Goal: Answer question/provide support

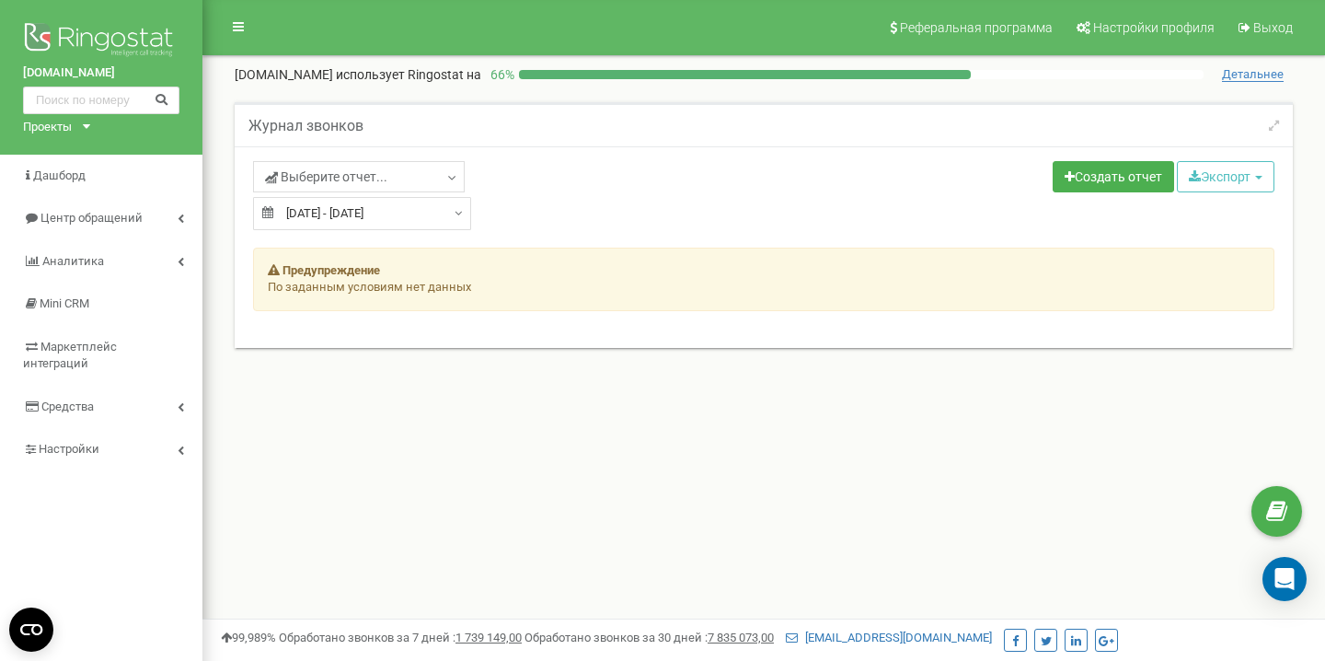
click at [344, 222] on input "[DATE] - [DATE]" at bounding box center [362, 213] width 218 height 33
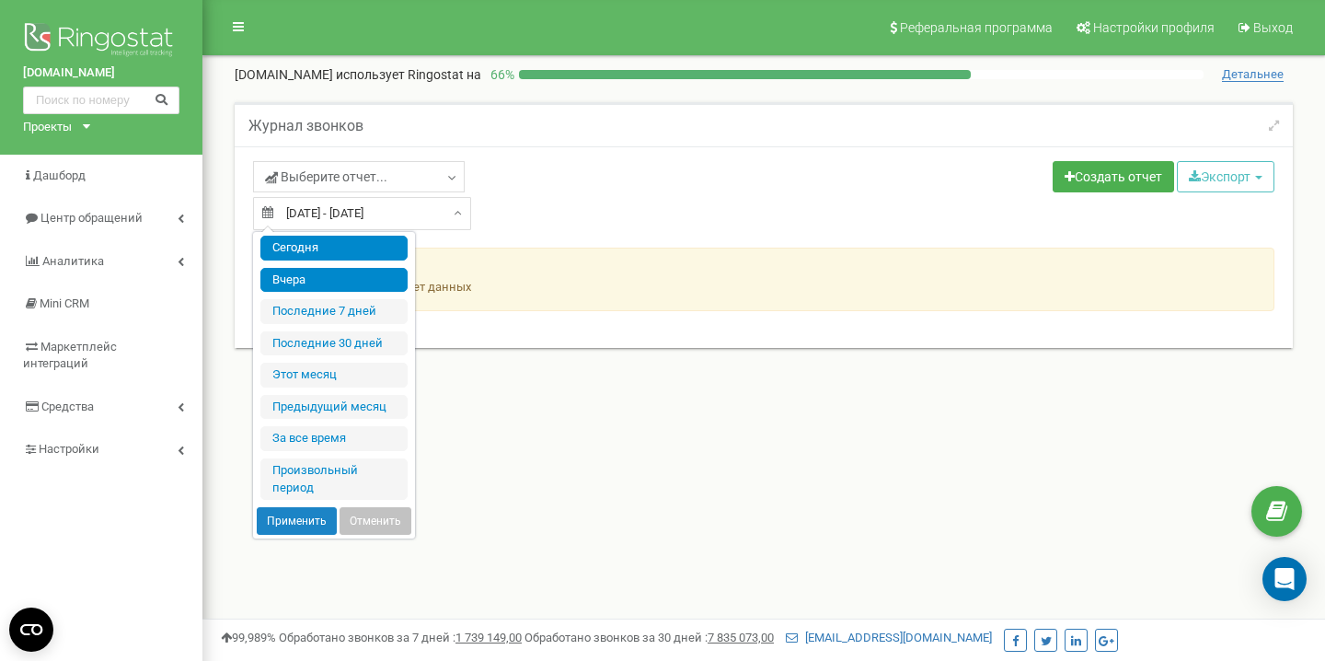
click at [335, 244] on li "Сегодня" at bounding box center [333, 248] width 147 height 25
type input "[DATE] - [DATE]"
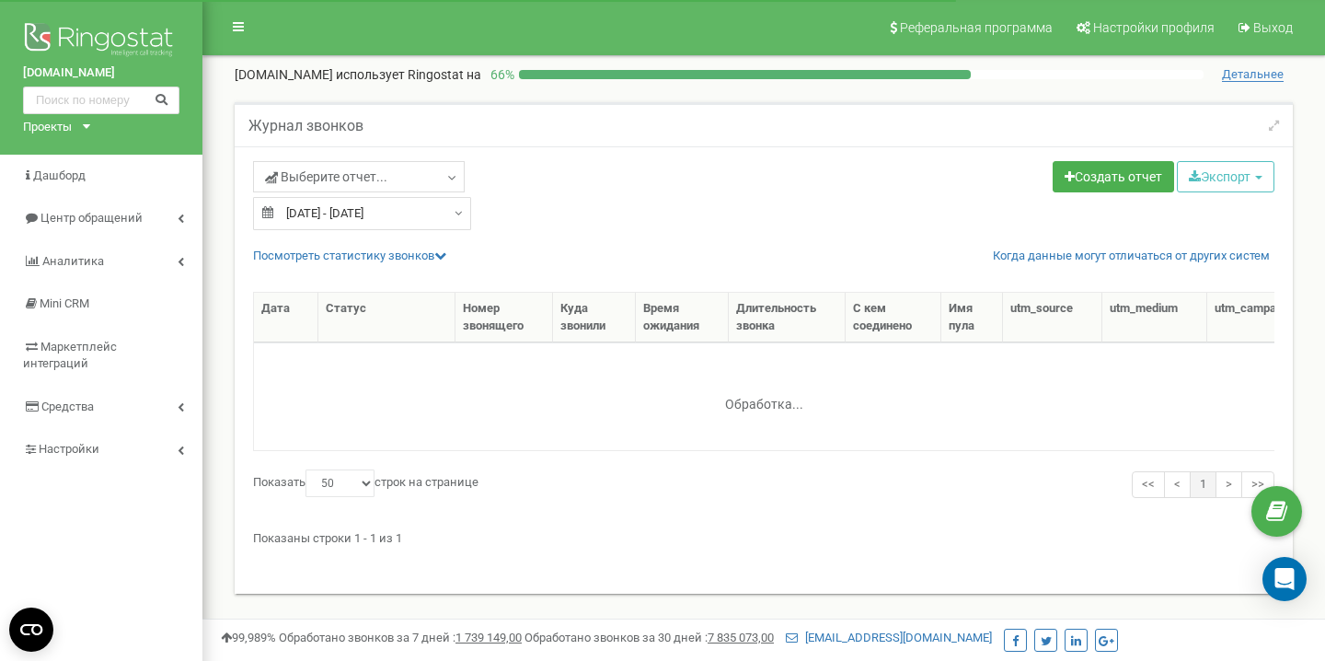
select select "50"
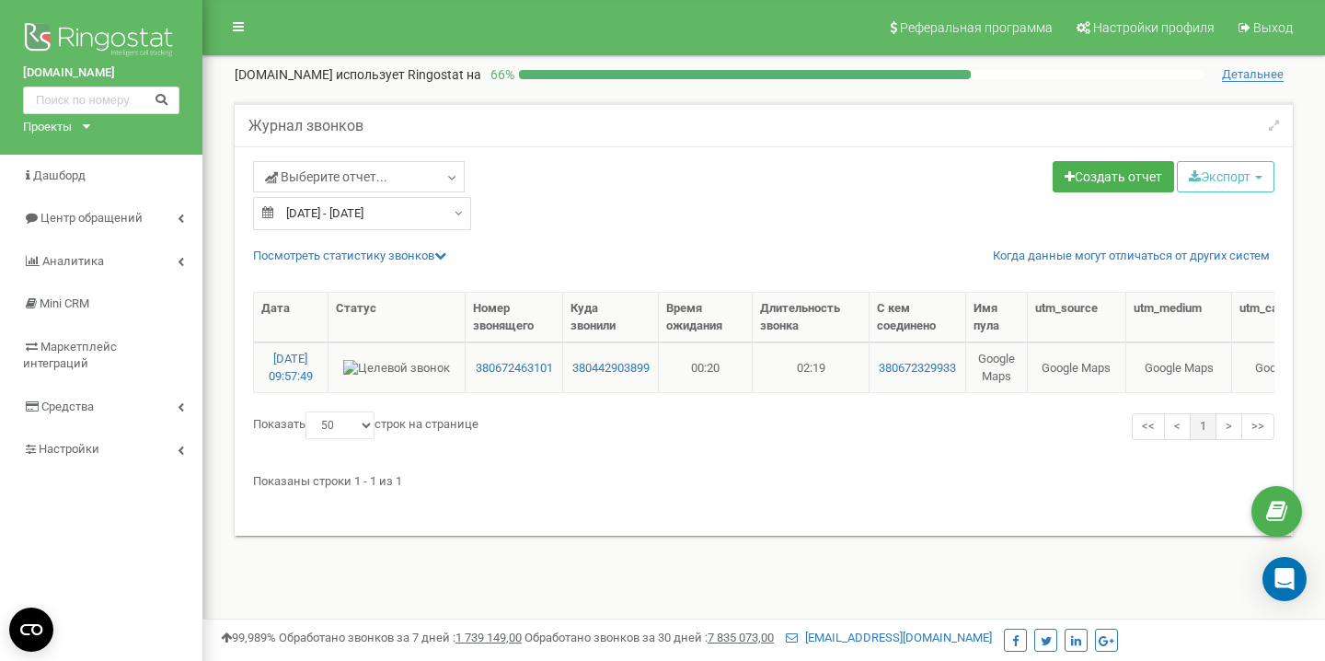
scroll to position [0, 626]
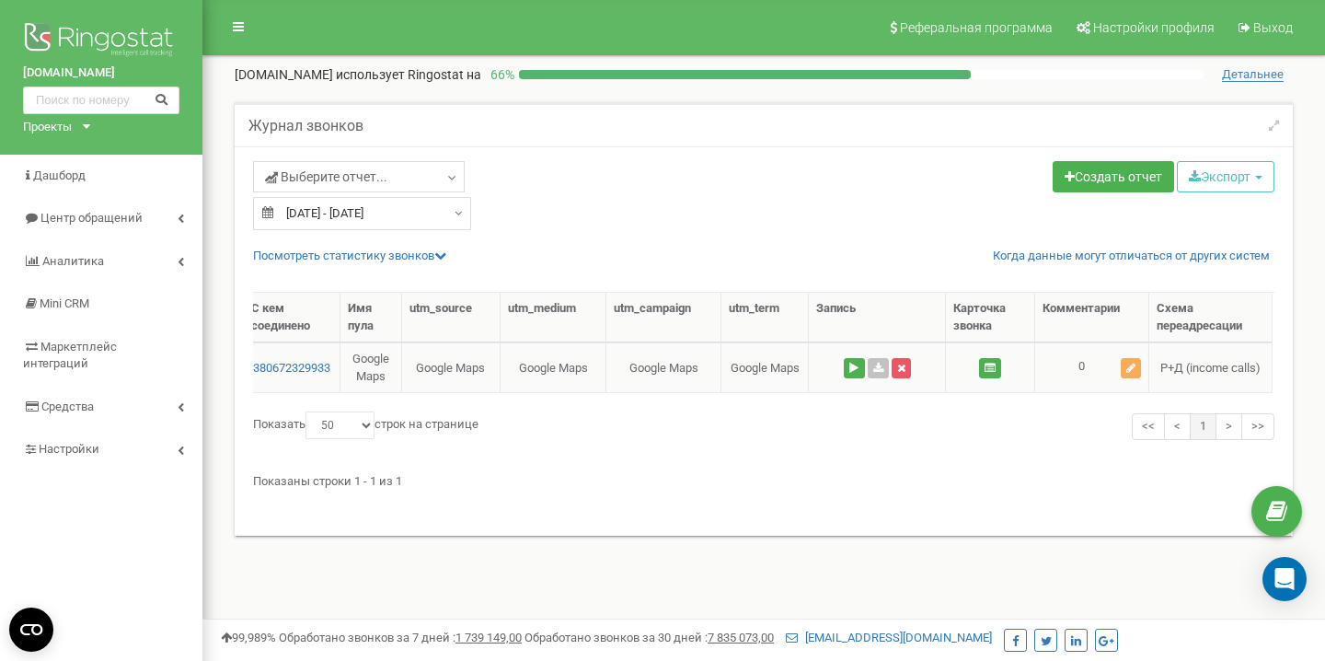
click at [867, 378] on td at bounding box center [877, 367] width 137 height 50
click at [848, 368] on button at bounding box center [854, 368] width 21 height 20
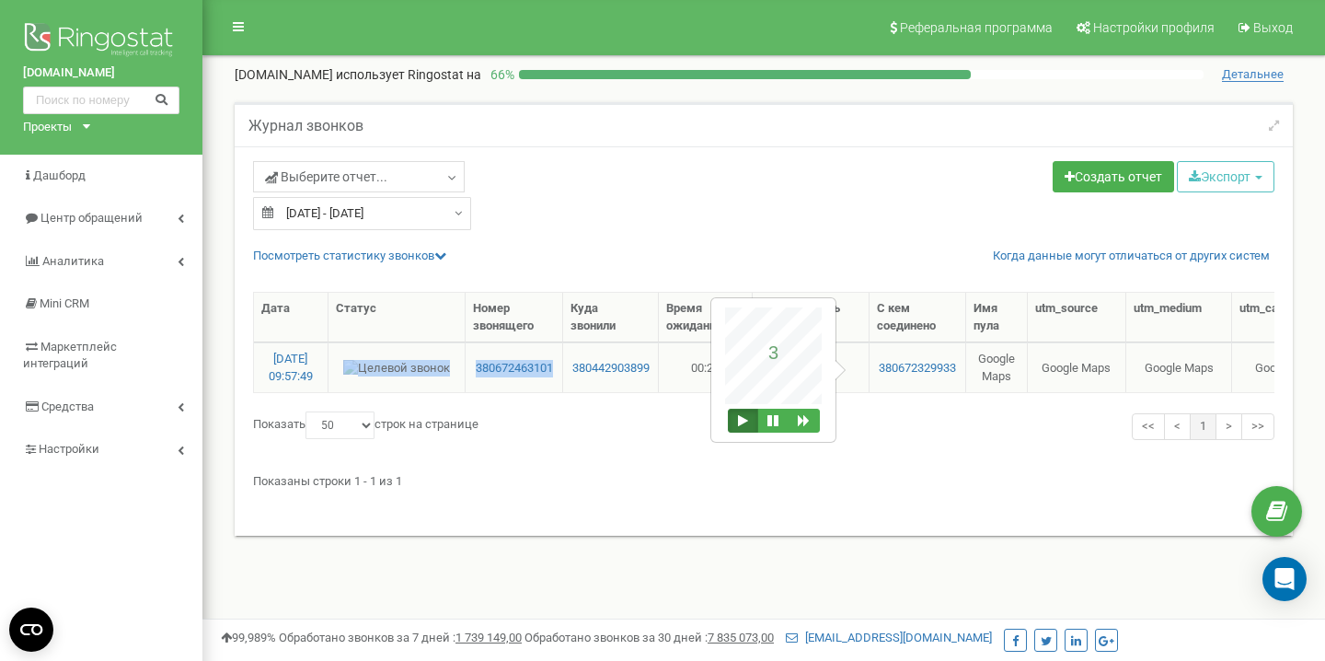
drag, startPoint x: 456, startPoint y: 376, endPoint x: 560, endPoint y: 372, distance: 104.1
click at [560, 372] on tr "[DATE] 09:57:49 380672463101 380442903899 00:20 02:19 380672329933 Google Maps …" at bounding box center [1076, 367] width 1644 height 50
copy tr "380672463101"
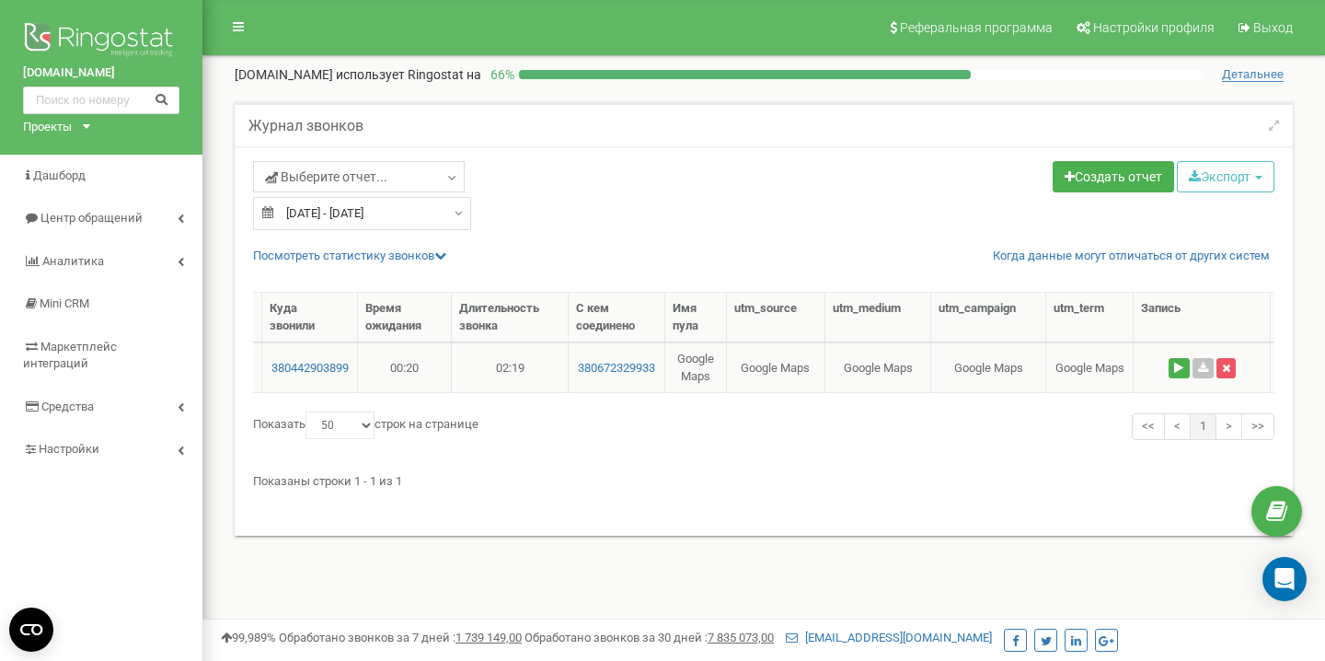
scroll to position [0, 626]
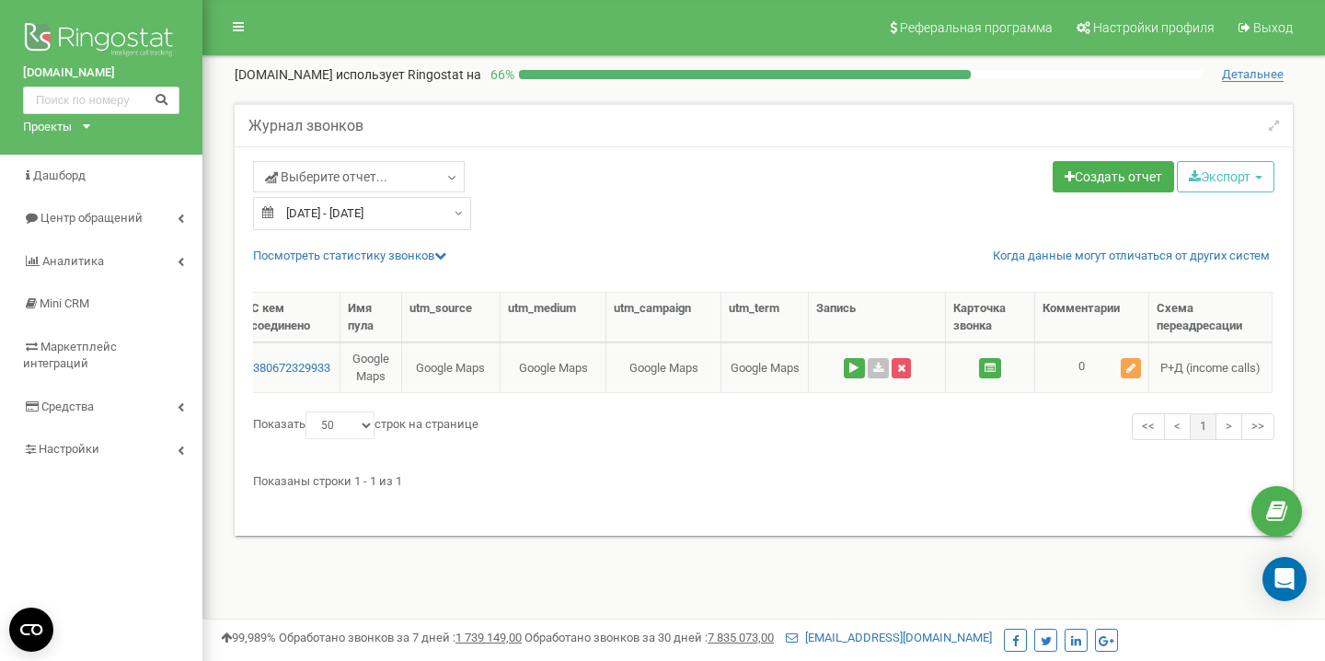
click at [1139, 365] on button at bounding box center [1131, 368] width 20 height 20
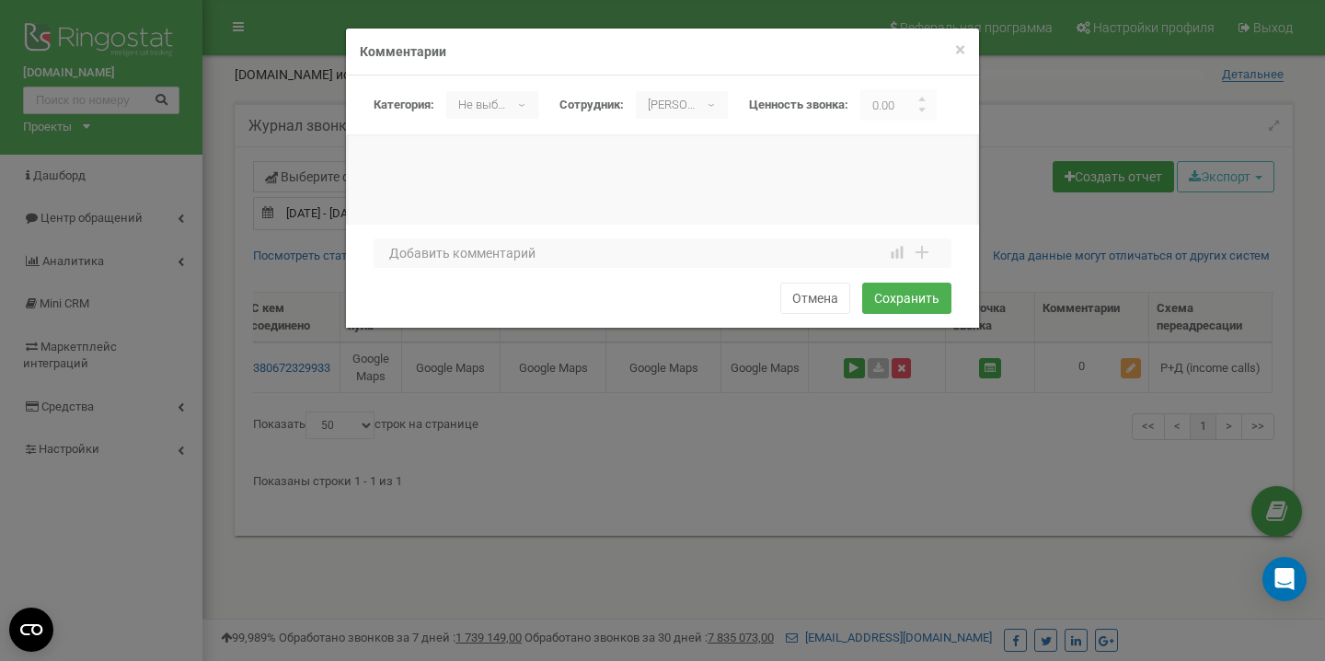
click at [487, 94] on p "Не выбрано" at bounding box center [478, 105] width 64 height 28
click at [488, 206] on li "целевой" at bounding box center [498, 204] width 105 height 29
click at [484, 256] on textarea at bounding box center [663, 252] width 578 height 29
type textarea "цел, похож на кач"
click at [894, 305] on button "Сохранить" at bounding box center [906, 298] width 89 height 31
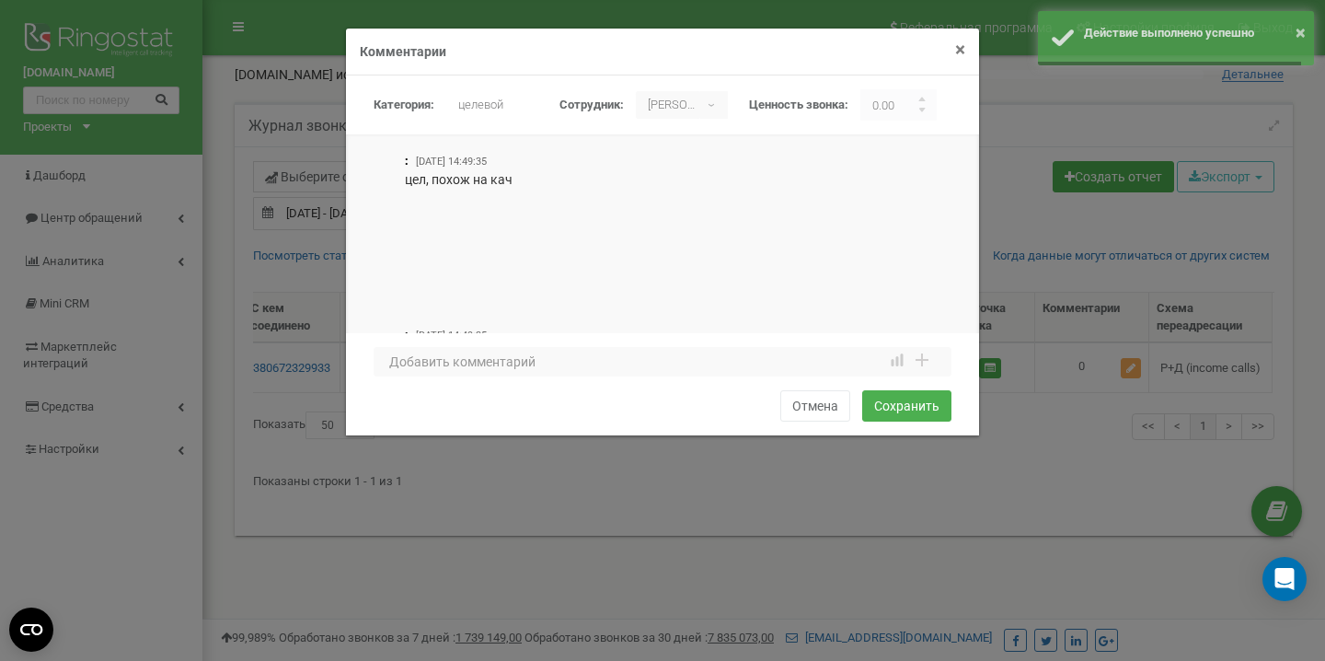
click at [958, 51] on span "×" at bounding box center [960, 50] width 10 height 22
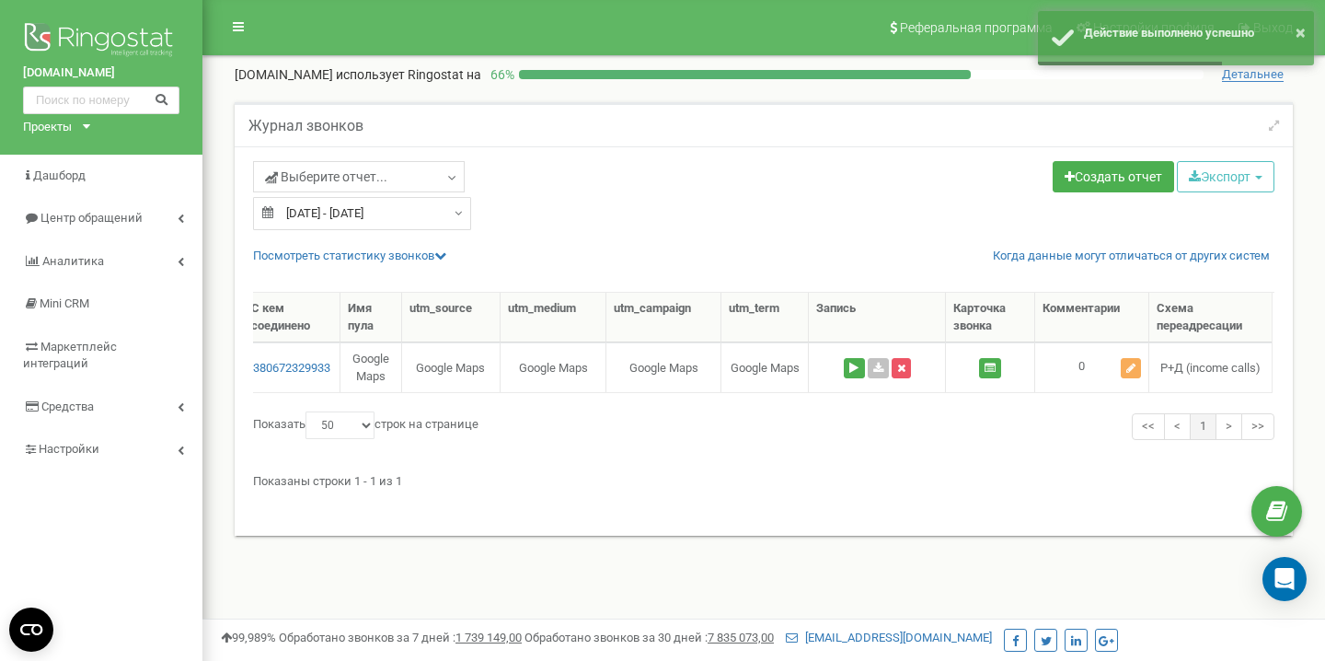
scroll to position [0, 0]
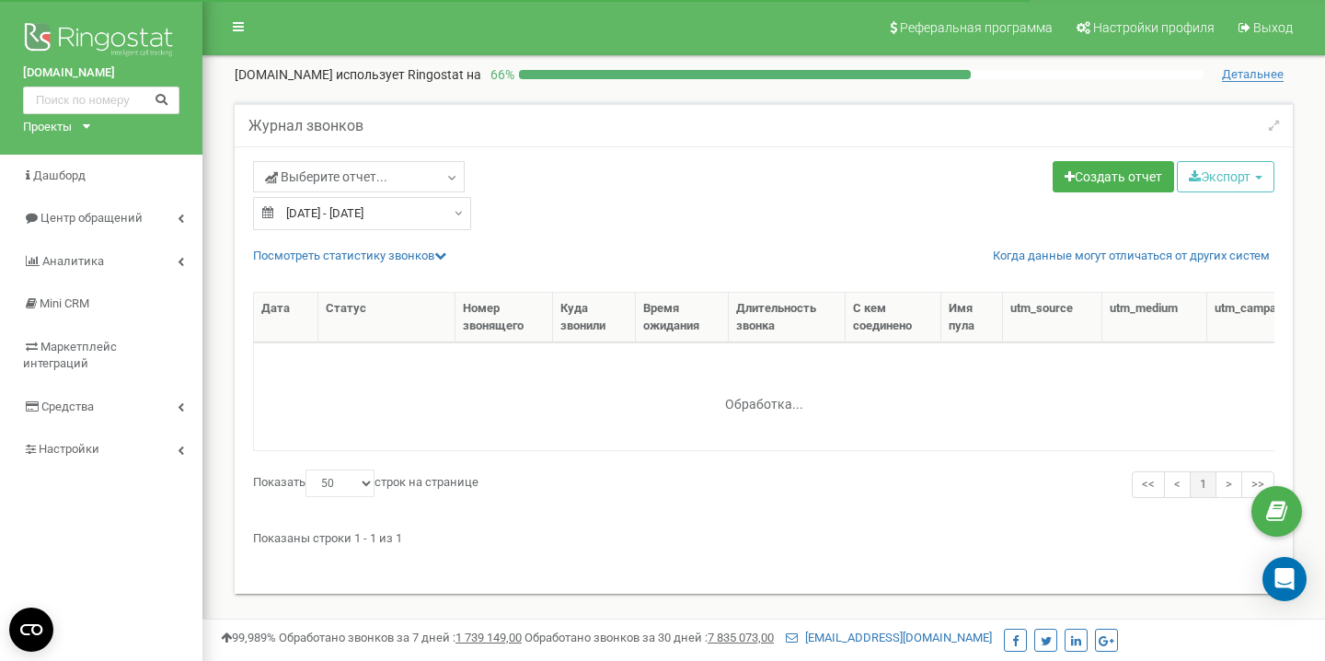
select select "50"
